Goal: Transaction & Acquisition: Purchase product/service

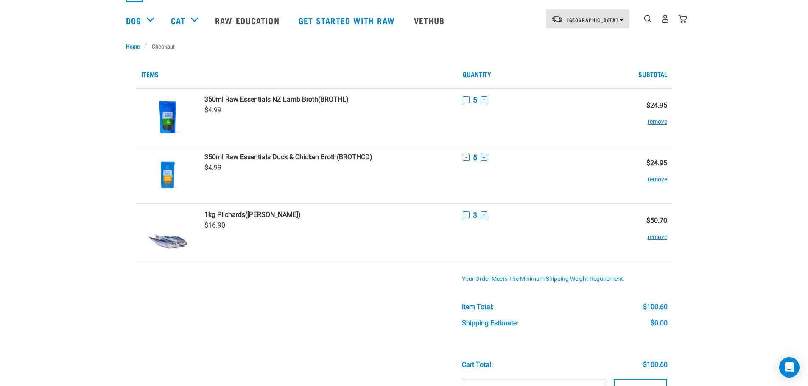
scroll to position [85, 0]
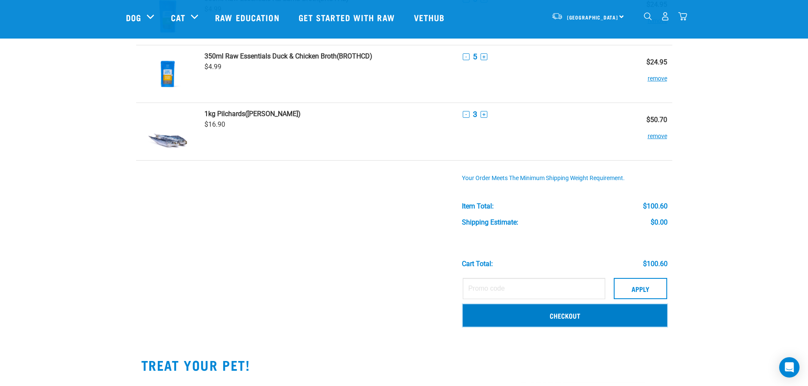
click at [572, 319] on link "Checkout" at bounding box center [565, 316] width 204 height 22
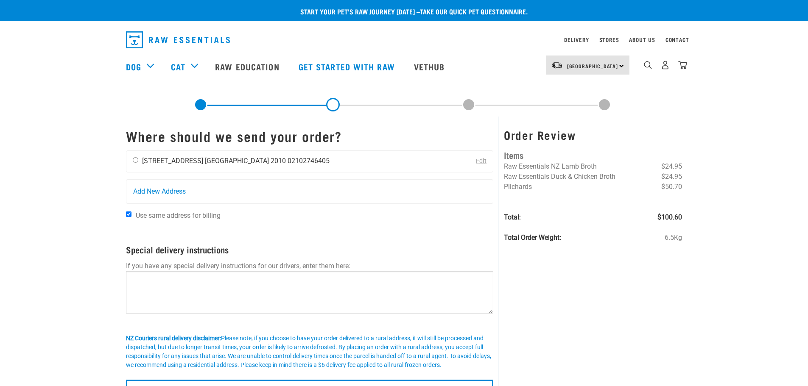
click at [179, 166] on div "[PERSON_NAME] [PERSON_NAME] [STREET_ADDRESS] [GEOGRAPHIC_DATA] 2010 02102746405" at bounding box center [231, 161] width 210 height 21
click at [164, 158] on li "[STREET_ADDRESS]" at bounding box center [172, 161] width 61 height 8
click at [137, 160] on input "radio" at bounding box center [136, 160] width 6 height 6
radio input "true"
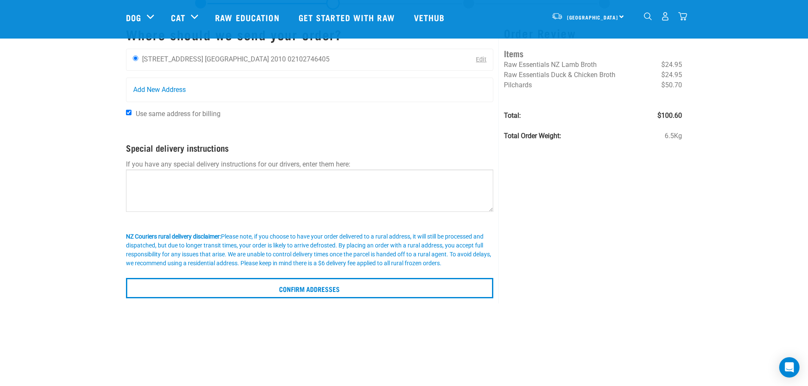
scroll to position [127, 0]
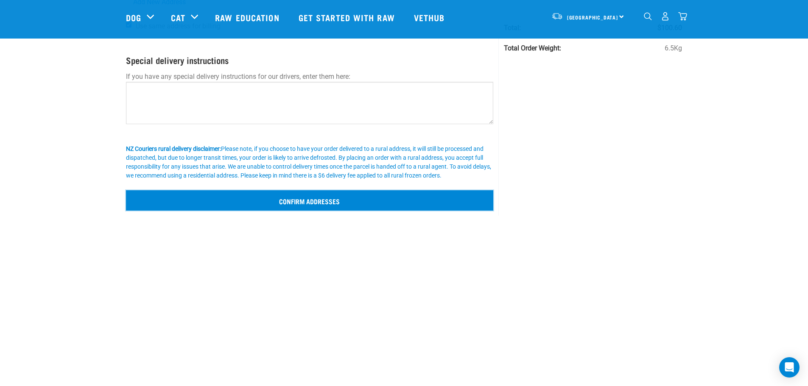
click at [308, 197] on input "Confirm addresses" at bounding box center [310, 200] width 368 height 20
